Goal: Transaction & Acquisition: Purchase product/service

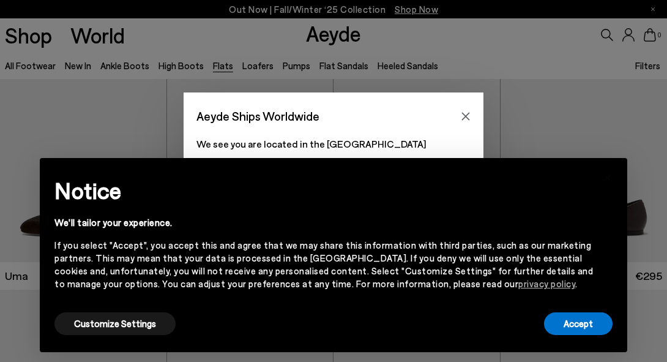
scroll to position [26, 0]
click at [563, 321] on button "Accept" at bounding box center [578, 323] width 69 height 23
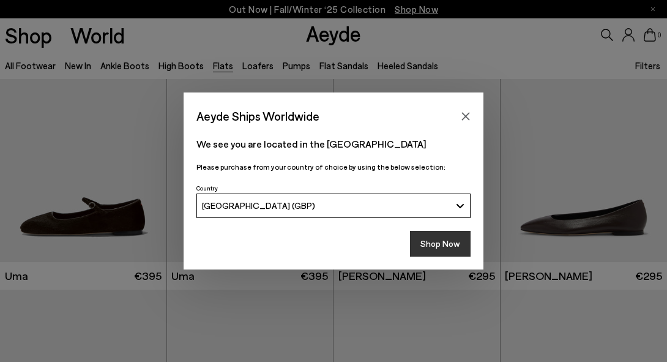
click at [449, 246] on button "Shop Now" at bounding box center [440, 244] width 61 height 26
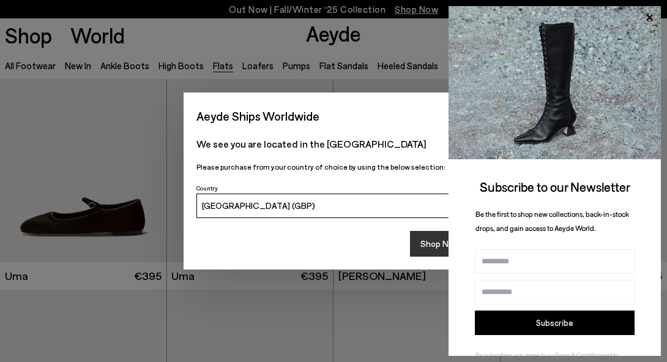
click at [430, 247] on button "Shop Now" at bounding box center [440, 244] width 61 height 26
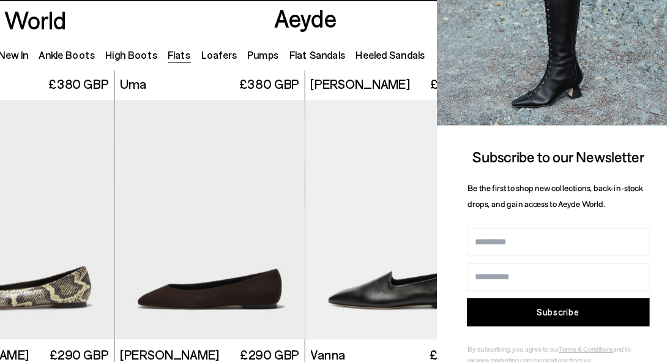
scroll to position [31, 0]
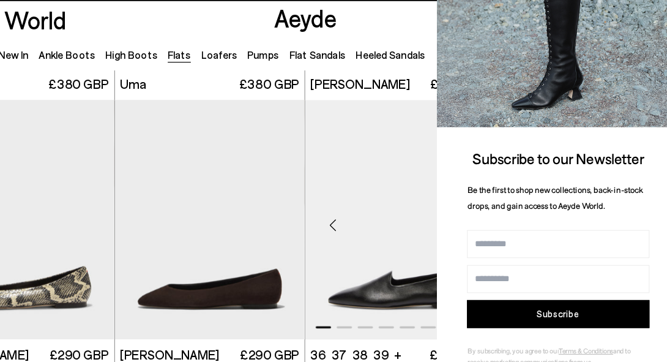
click at [416, 165] on img "1 / 6" at bounding box center [417, 209] width 167 height 209
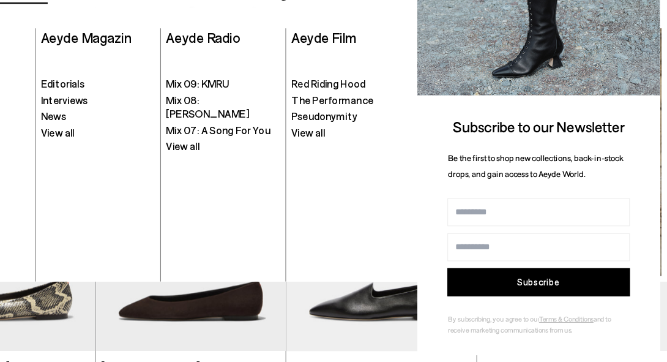
scroll to position [177, 0]
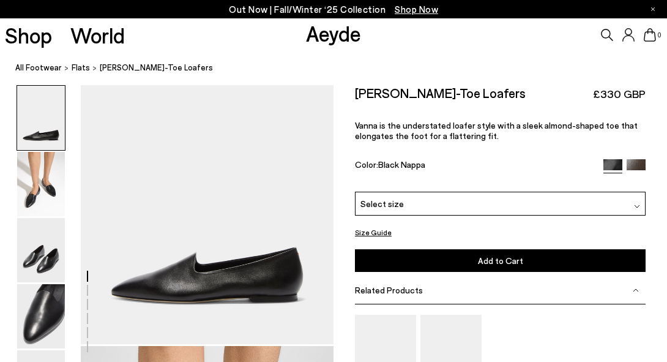
scroll to position [28, 0]
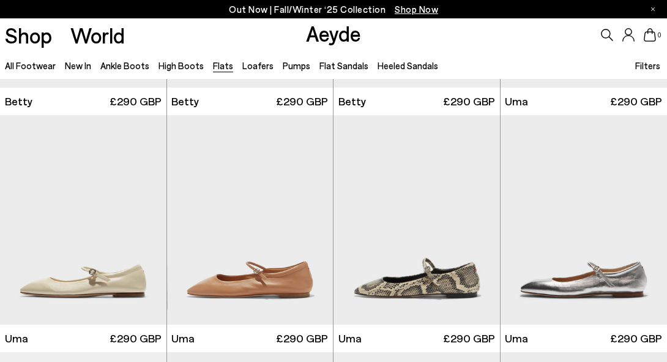
scroll to position [1074, 0]
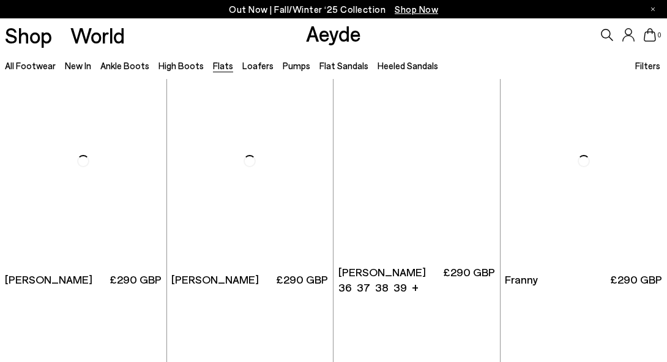
scroll to position [2872, 0]
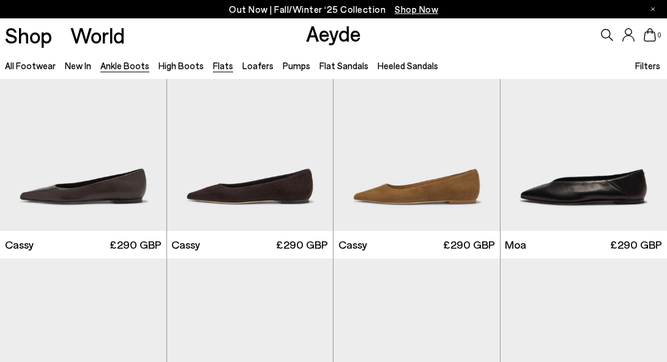
scroll to position [1475, 0]
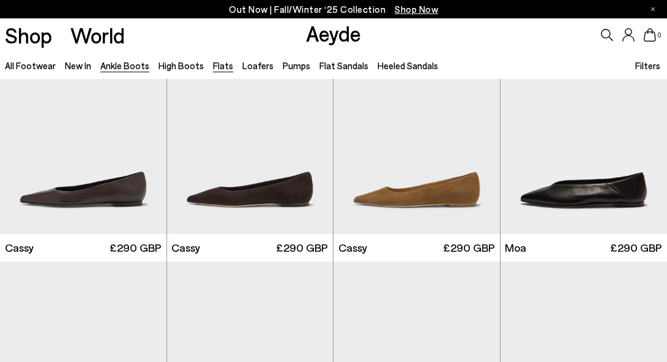
click at [134, 69] on link "Ankle Boots" at bounding box center [124, 65] width 49 height 11
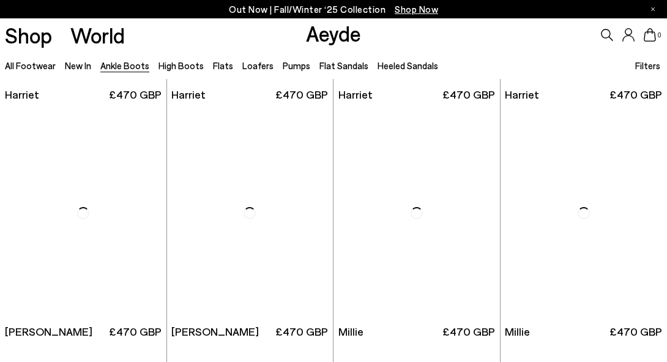
scroll to position [1630, 0]
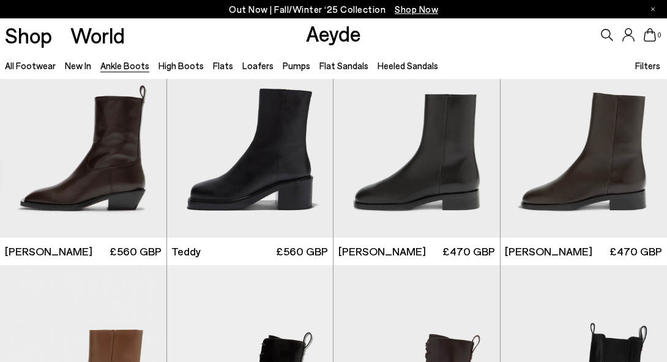
scroll to position [3125, 0]
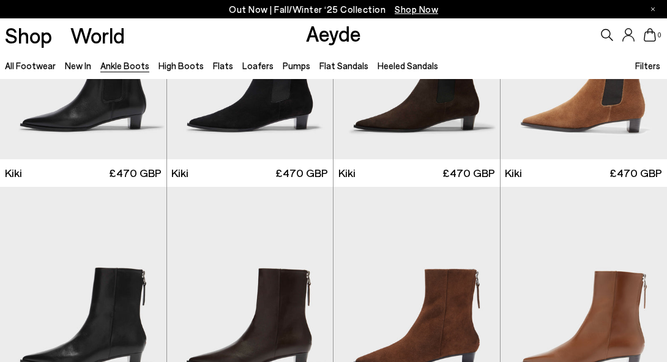
scroll to position [1176, 0]
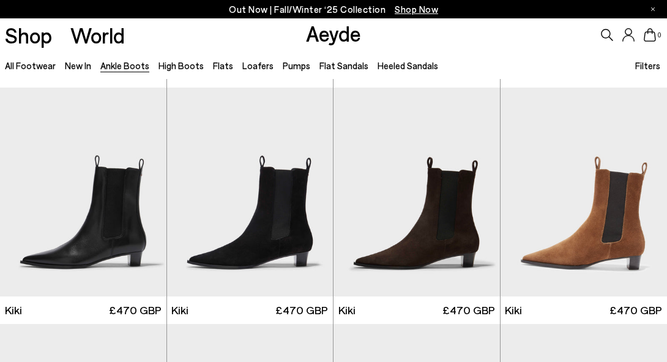
scroll to position [1176, 0]
